Goal: Task Accomplishment & Management: Use online tool/utility

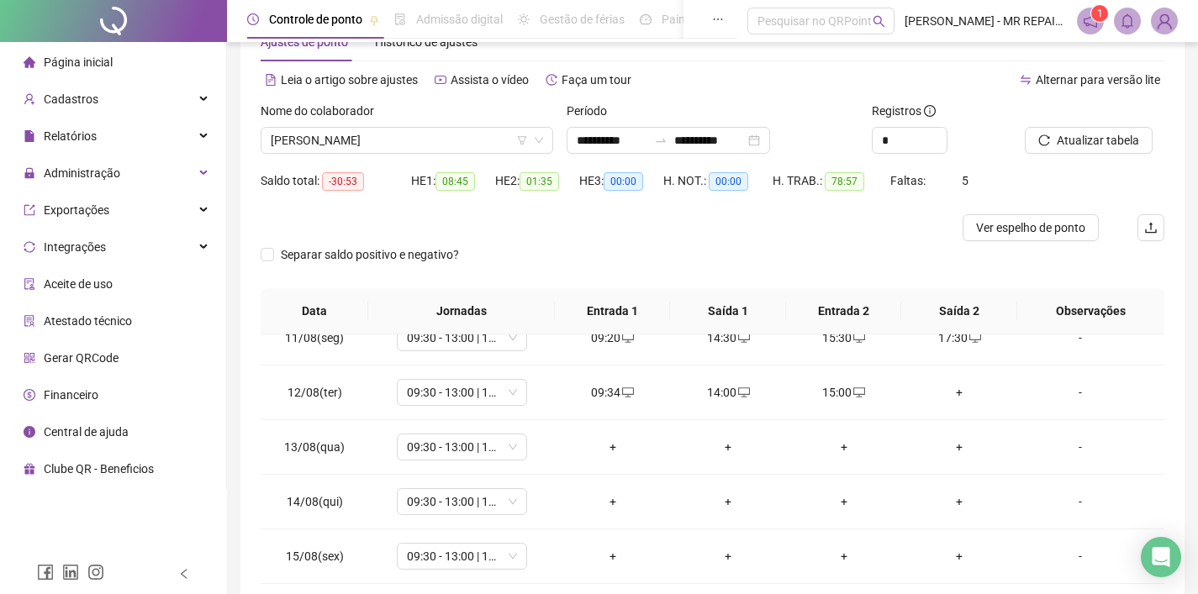
scroll to position [38, 0]
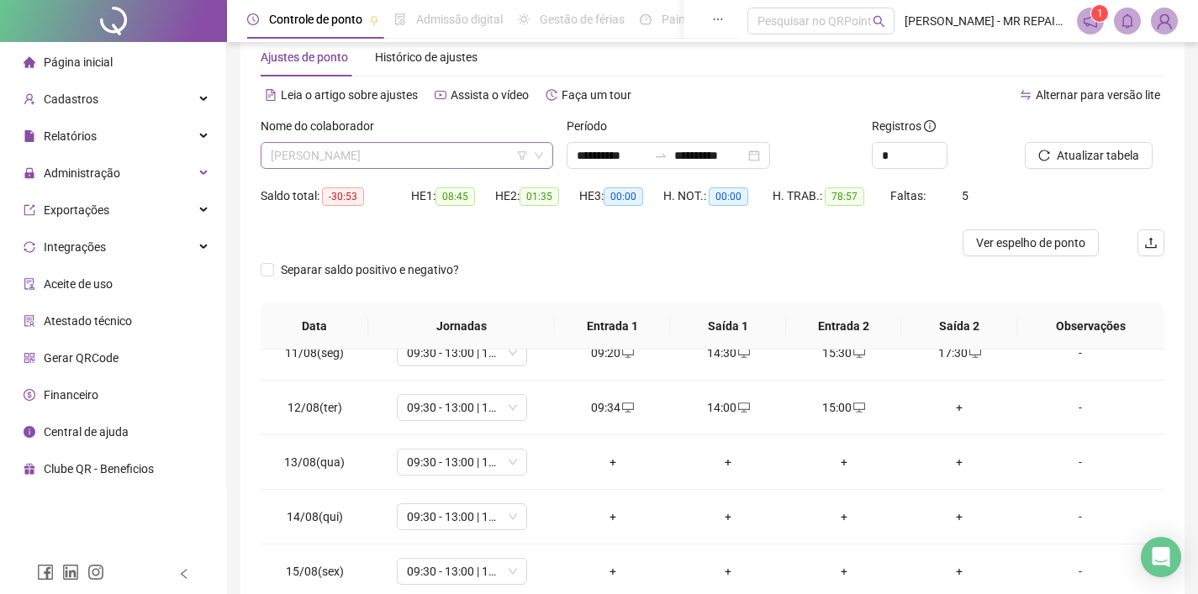
click at [439, 146] on span "[PERSON_NAME]" at bounding box center [407, 155] width 272 height 25
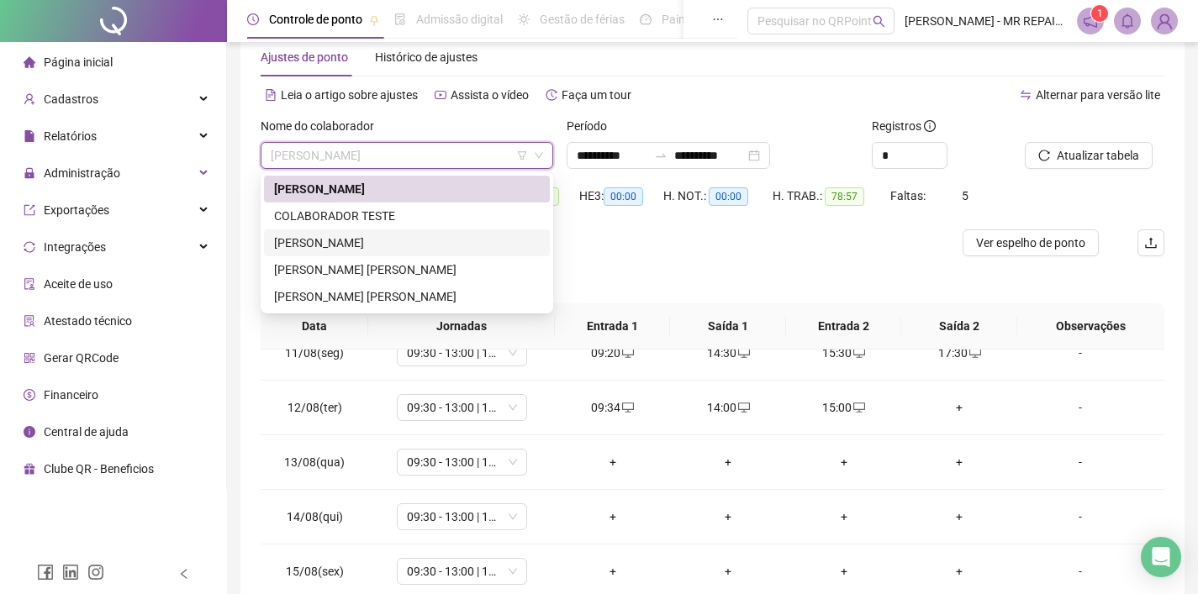
click at [486, 251] on div "[PERSON_NAME]" at bounding box center [407, 243] width 266 height 18
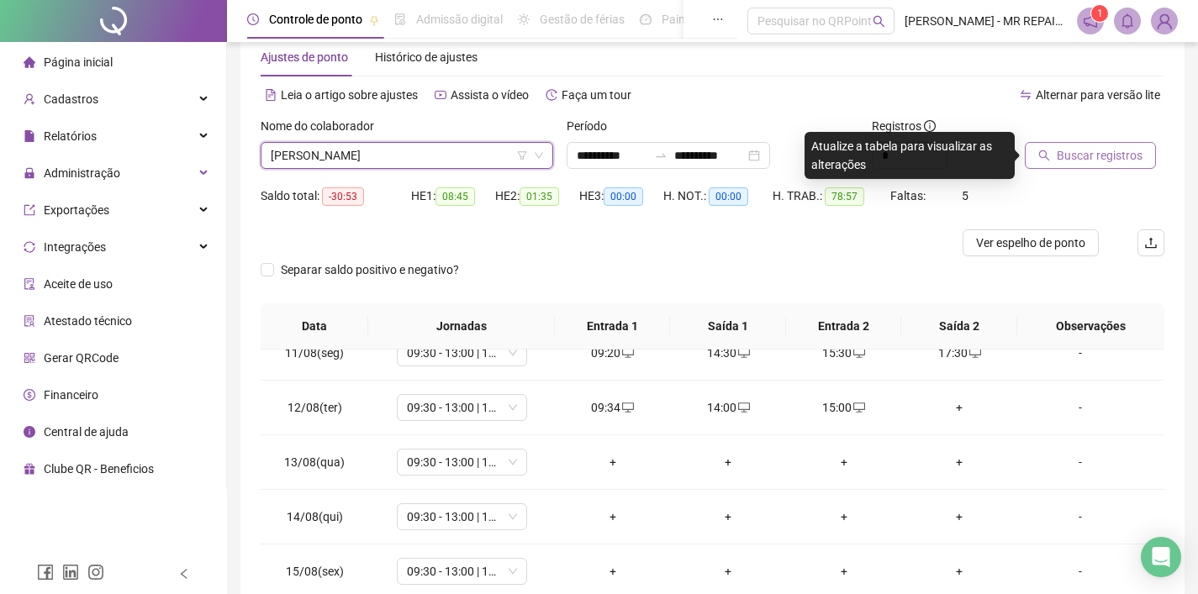
click at [1094, 153] on span "Buscar registros" at bounding box center [1100, 155] width 86 height 18
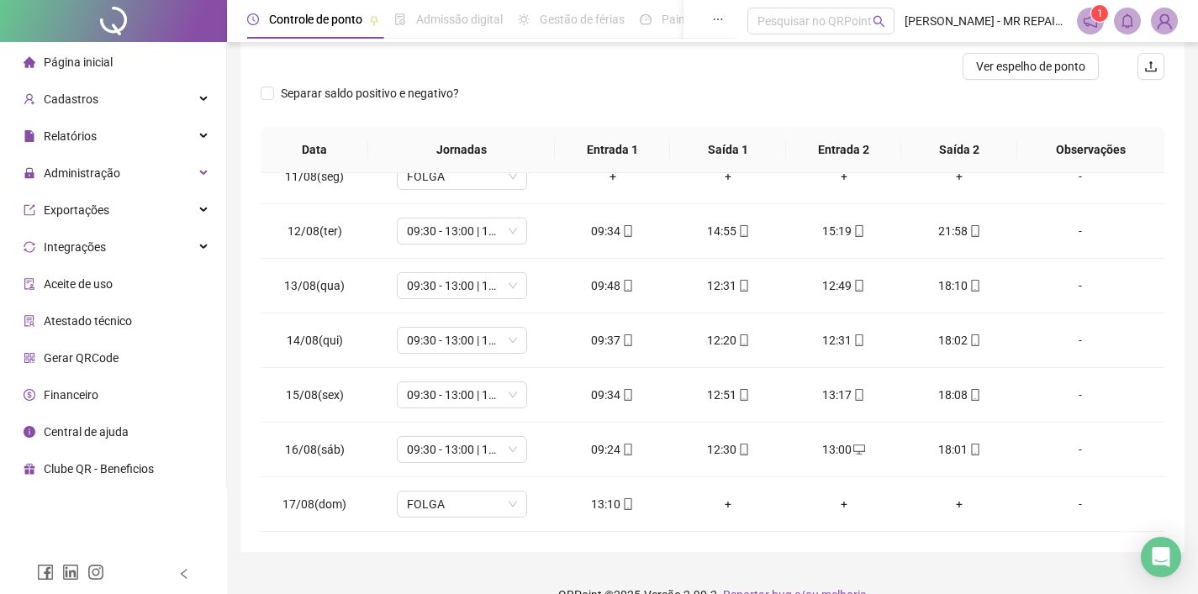
scroll to position [245, 0]
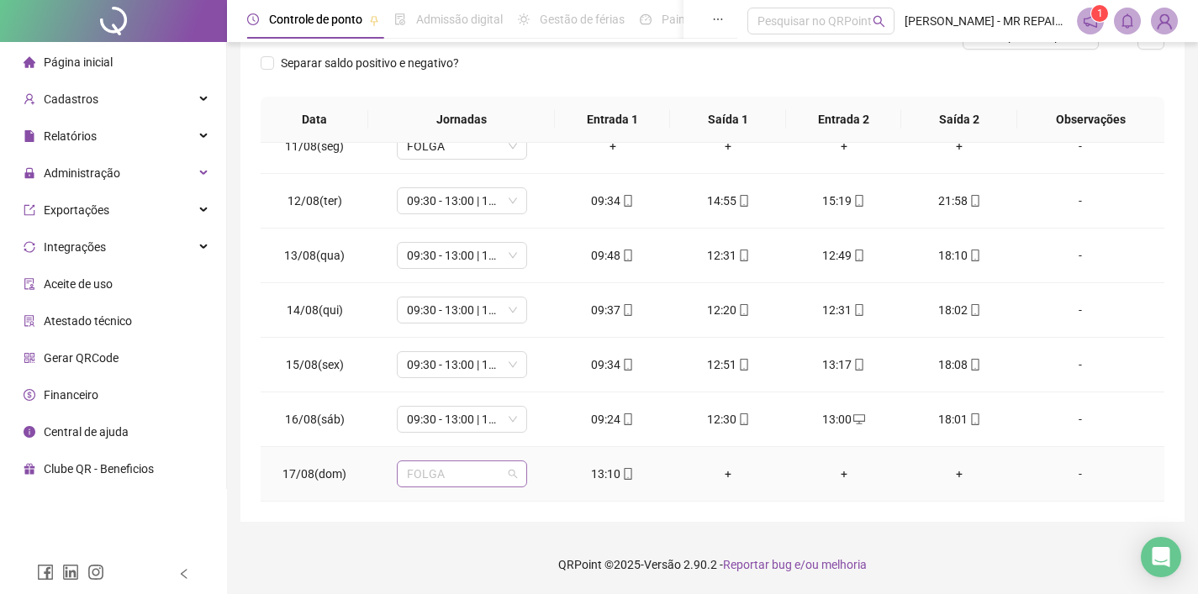
click at [473, 473] on span "FOLGA" at bounding box center [462, 474] width 110 height 25
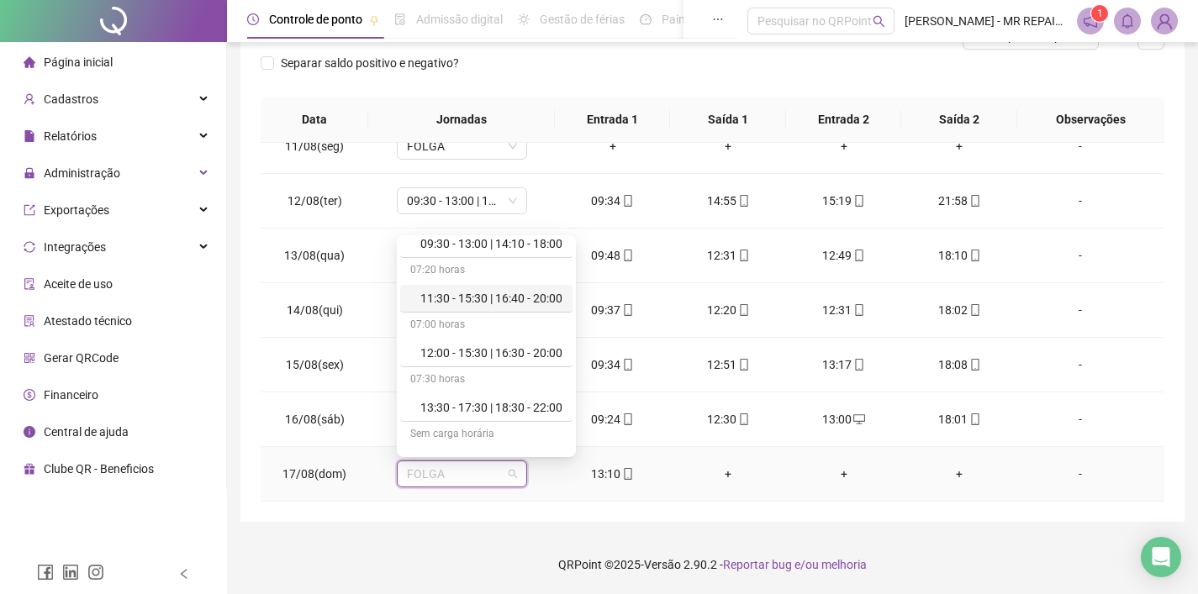
scroll to position [97, 0]
click at [540, 343] on div "12:00 - 15:30 | 16:30 - 20:00" at bounding box center [491, 346] width 142 height 18
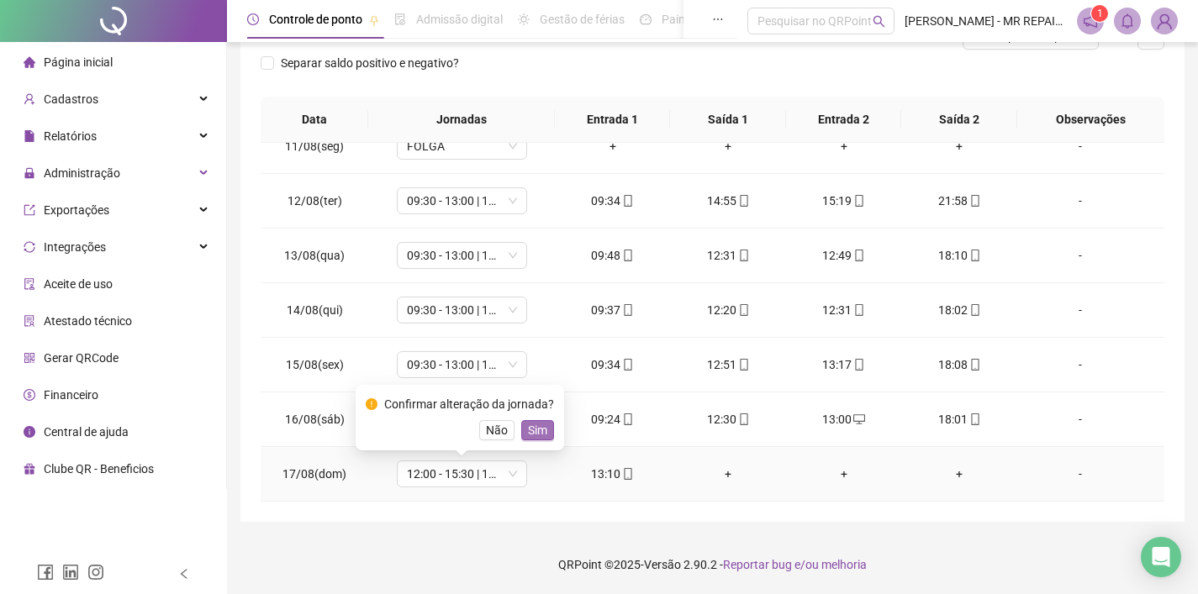
click at [554, 427] on button "Sim" at bounding box center [537, 430] width 33 height 20
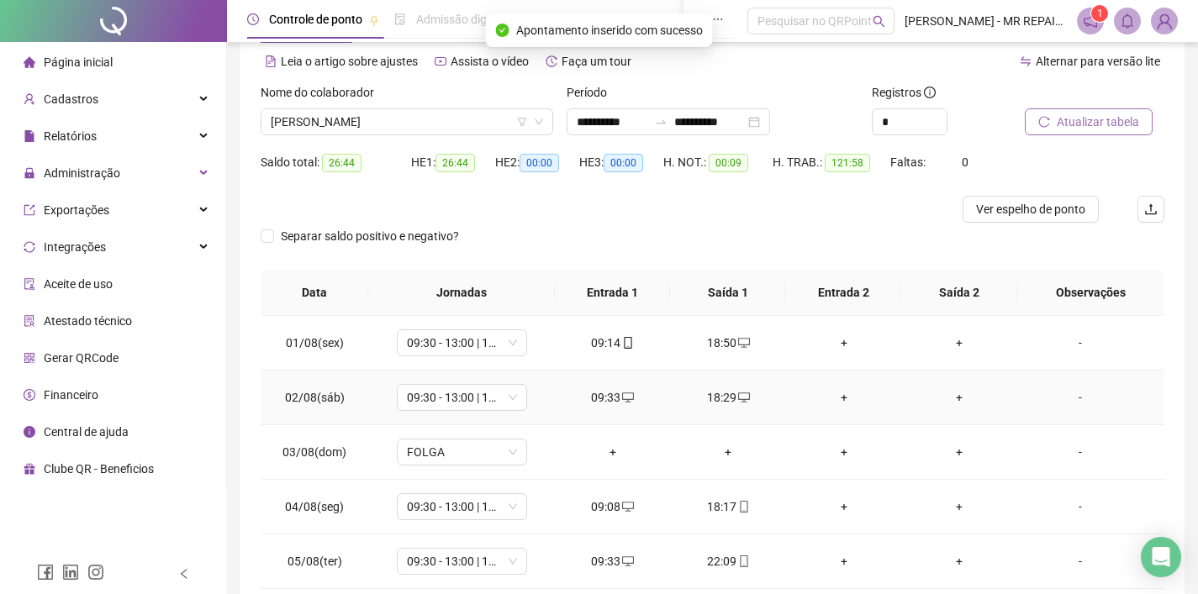
scroll to position [0, 0]
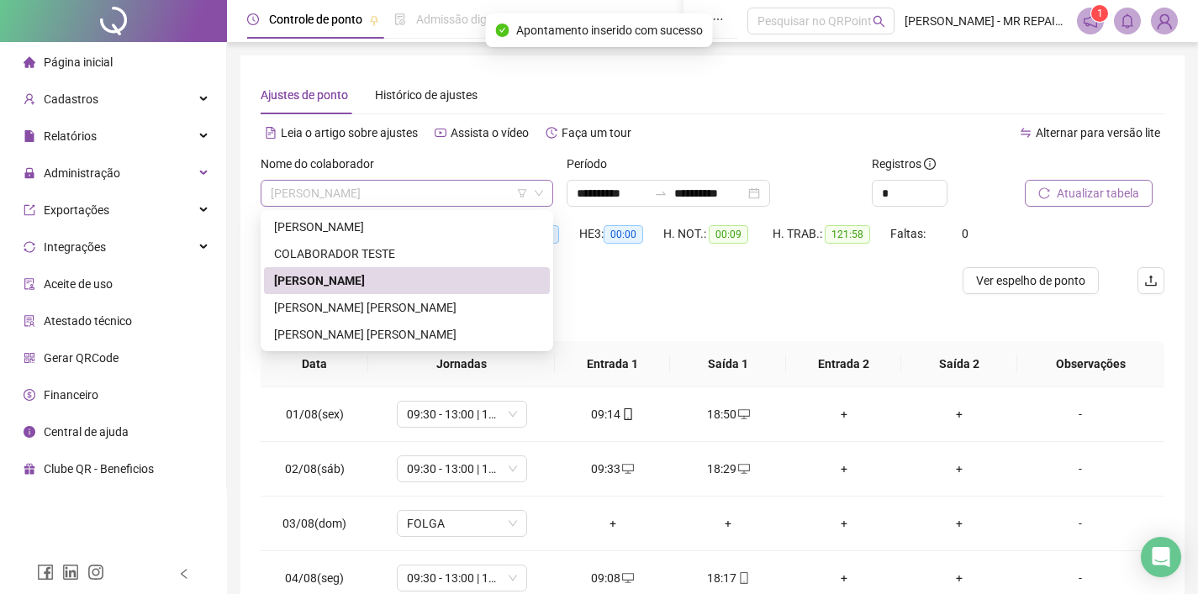
click at [367, 203] on span "[PERSON_NAME]" at bounding box center [407, 193] width 272 height 25
click at [395, 307] on div "[PERSON_NAME] [PERSON_NAME]" at bounding box center [407, 307] width 266 height 18
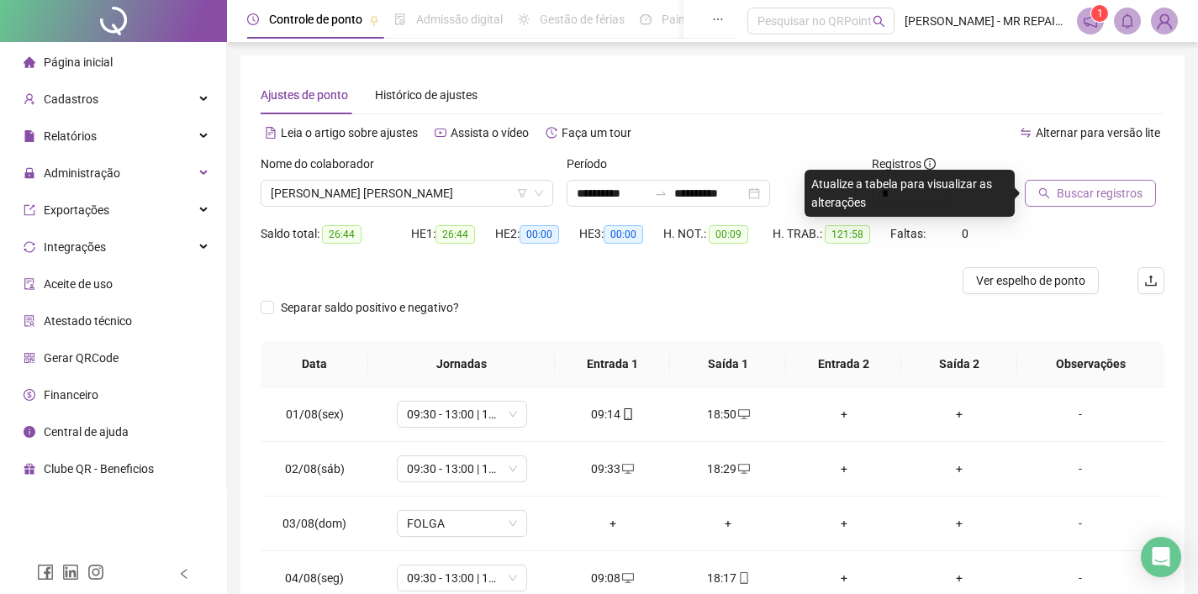
click at [1101, 187] on span "Buscar registros" at bounding box center [1100, 193] width 86 height 18
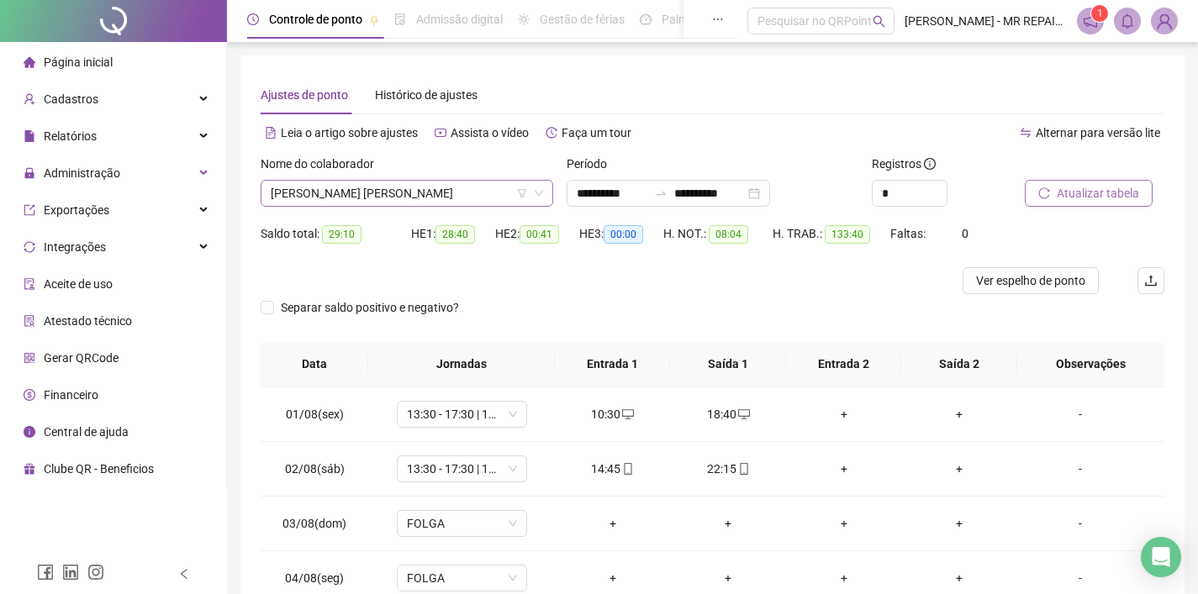
click at [452, 187] on span "[PERSON_NAME] [PERSON_NAME]" at bounding box center [407, 193] width 272 height 25
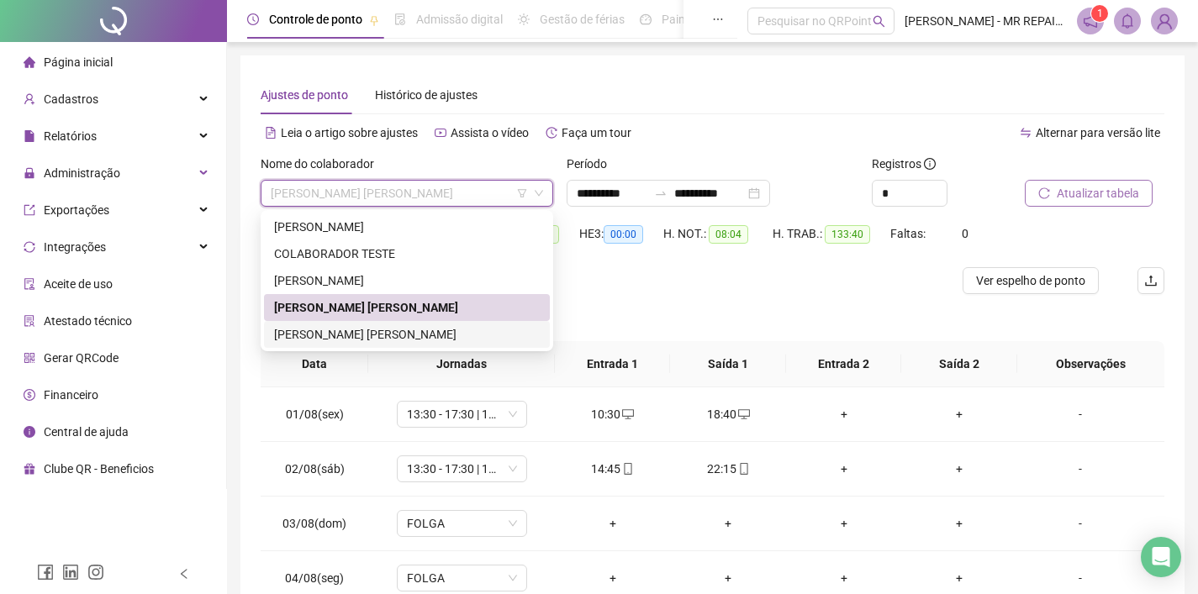
click at [475, 335] on div "[PERSON_NAME] [PERSON_NAME]" at bounding box center [407, 334] width 266 height 18
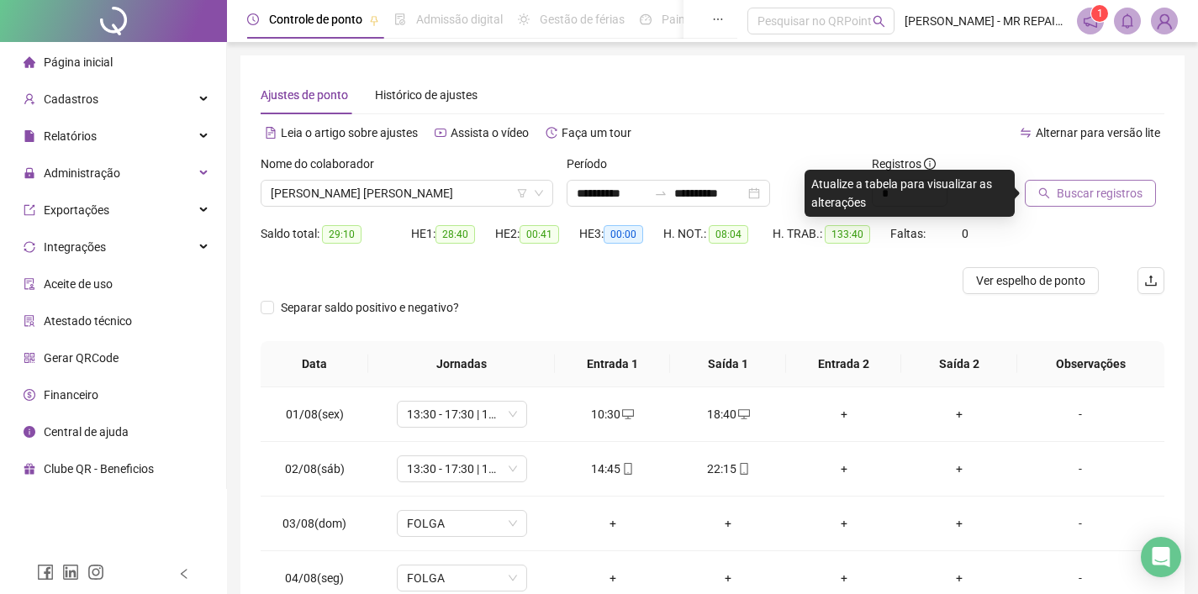
click at [1076, 201] on span "Buscar registros" at bounding box center [1100, 193] width 86 height 18
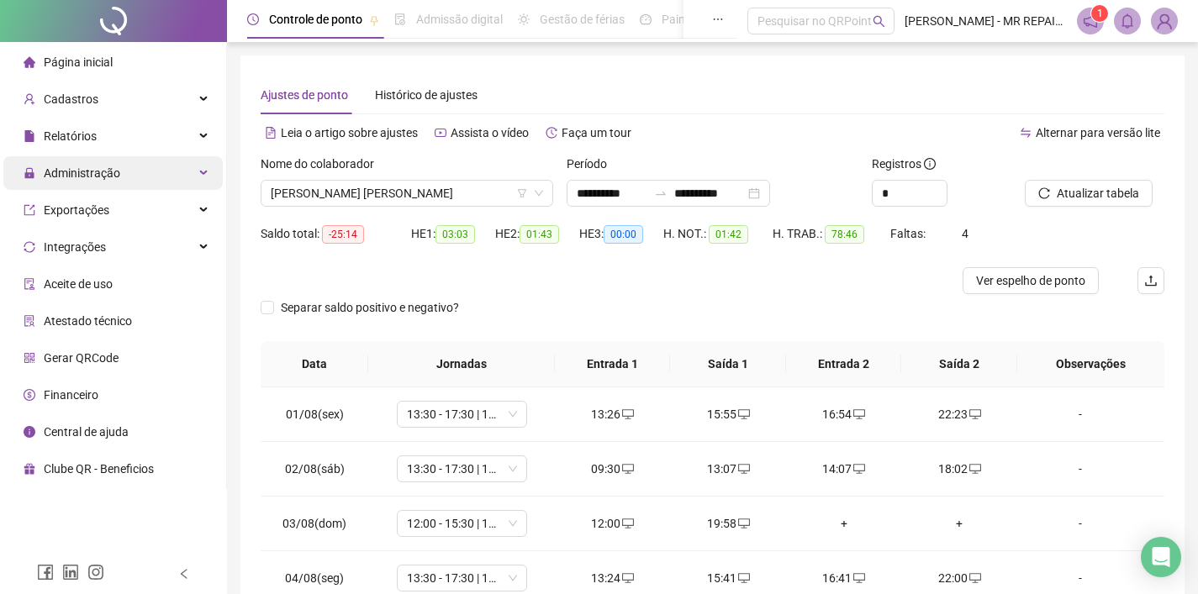
click at [121, 177] on div "Administração" at bounding box center [112, 173] width 219 height 34
